Goal: Information Seeking & Learning: Learn about a topic

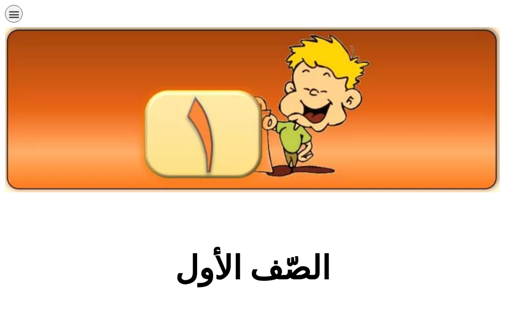
scroll to position [301, 0]
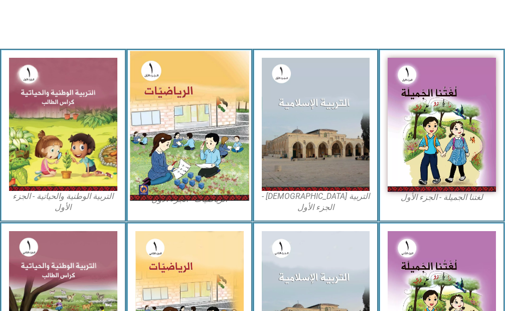
click at [152, 101] on img at bounding box center [189, 126] width 119 height 150
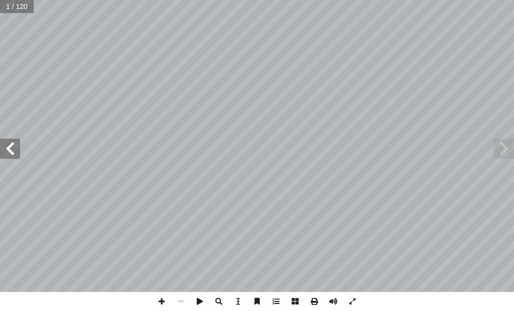
click at [7, 155] on span at bounding box center [10, 148] width 20 height 20
click at [8, 155] on span at bounding box center [10, 148] width 20 height 20
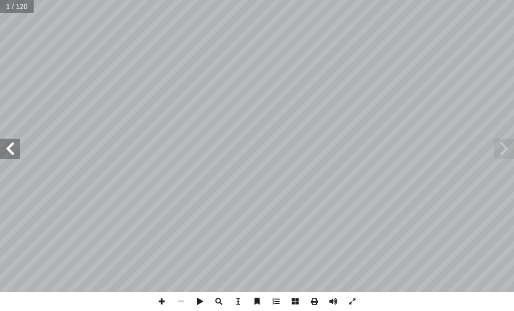
click at [8, 155] on span at bounding box center [10, 148] width 20 height 20
click at [9, 155] on span at bounding box center [10, 148] width 20 height 20
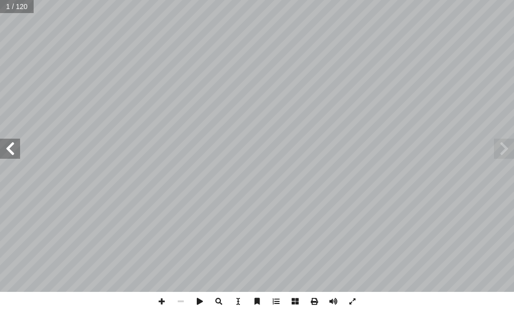
click at [9, 155] on span at bounding box center [10, 148] width 20 height 20
click at [11, 154] on span at bounding box center [10, 148] width 20 height 20
click at [15, 149] on span at bounding box center [10, 148] width 20 height 20
click at [17, 149] on span at bounding box center [10, 148] width 20 height 20
click at [17, 150] on span at bounding box center [10, 148] width 20 height 20
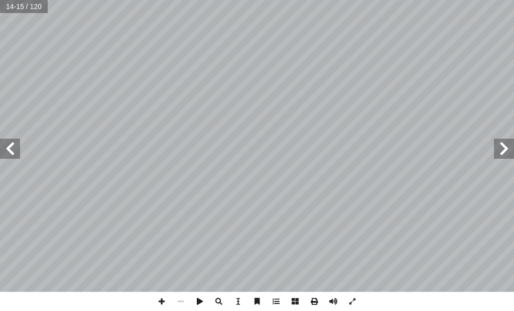
click at [17, 150] on span at bounding box center [10, 148] width 20 height 20
click at [19, 153] on span at bounding box center [10, 148] width 20 height 20
click at [11, 144] on span at bounding box center [10, 148] width 20 height 20
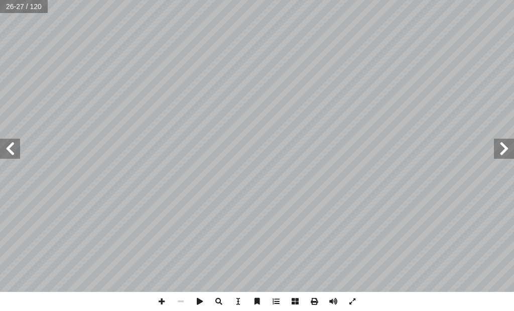
click at [11, 144] on span at bounding box center [10, 148] width 20 height 20
click at [9, 143] on span at bounding box center [10, 148] width 20 height 20
click at [7, 148] on span at bounding box center [10, 148] width 20 height 20
click at [497, 150] on span at bounding box center [504, 148] width 20 height 20
click at [163, 301] on span at bounding box center [161, 301] width 19 height 19
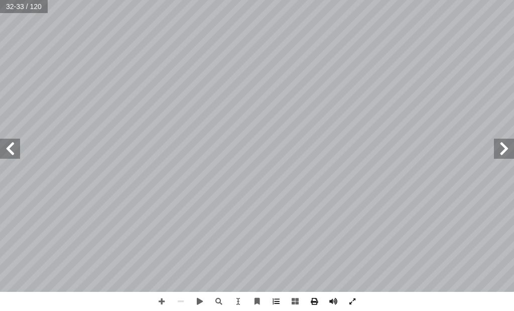
click at [9, 145] on span at bounding box center [10, 148] width 20 height 20
click at [165, 301] on span at bounding box center [161, 301] width 19 height 19
